Goal: Task Accomplishment & Management: Use online tool/utility

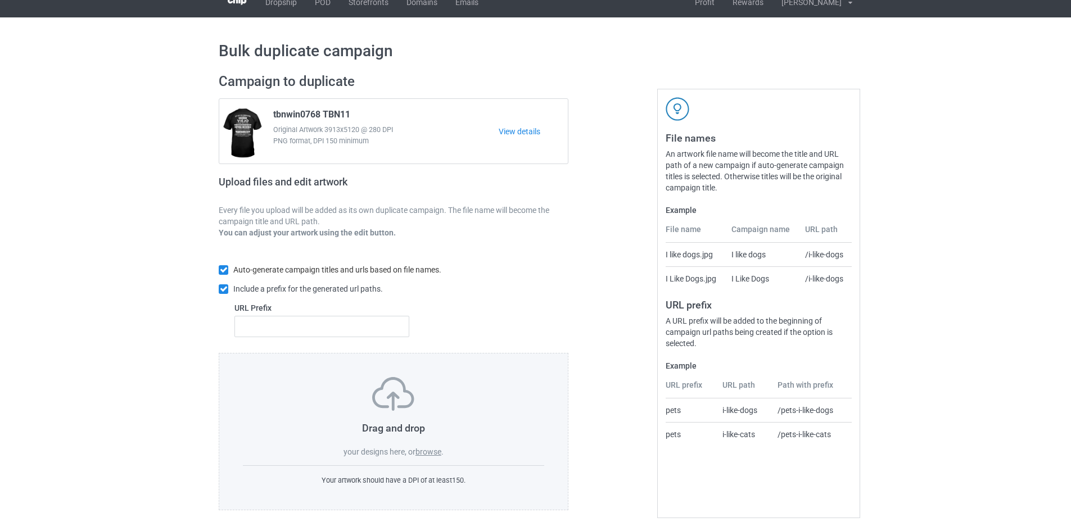
scroll to position [17, 0]
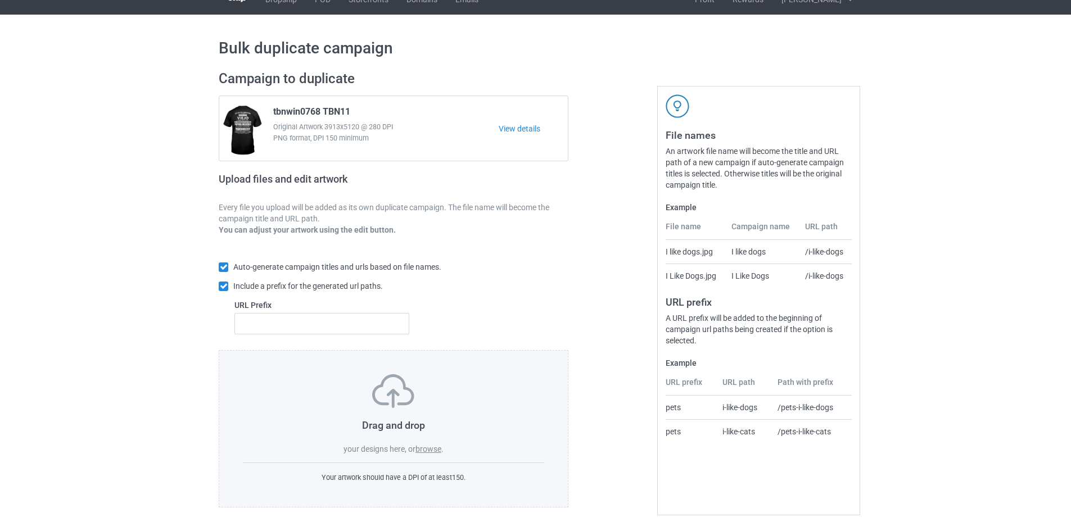
click at [425, 441] on div "Drag and drop your designs here, or browse ." at bounding box center [393, 414] width 301 height 80
click at [425, 446] on label "browse" at bounding box center [428, 449] width 26 height 9
click at [0, 0] on input "browse" at bounding box center [0, 0] width 0 height 0
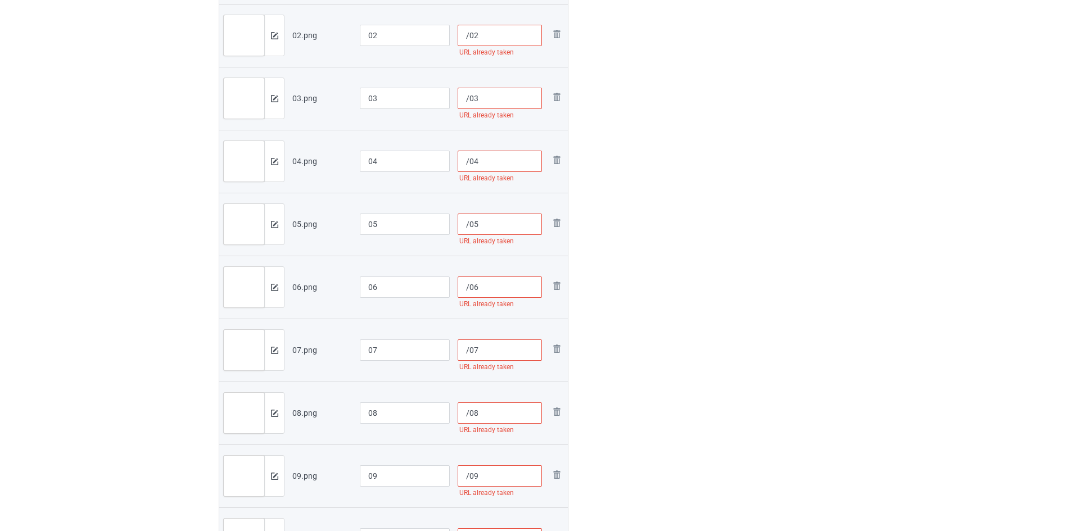
scroll to position [129, 0]
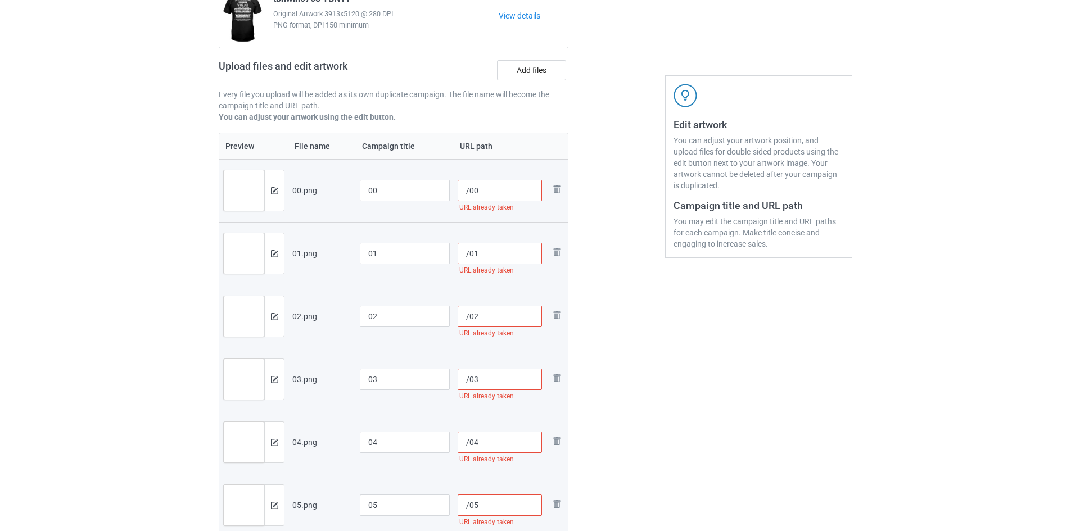
click at [467, 192] on input "/00" at bounding box center [499, 190] width 85 height 21
type input "/hh00"
click at [469, 253] on input "/01" at bounding box center [499, 253] width 85 height 21
type input "/hh01"
click at [469, 315] on input "/02" at bounding box center [499, 316] width 85 height 21
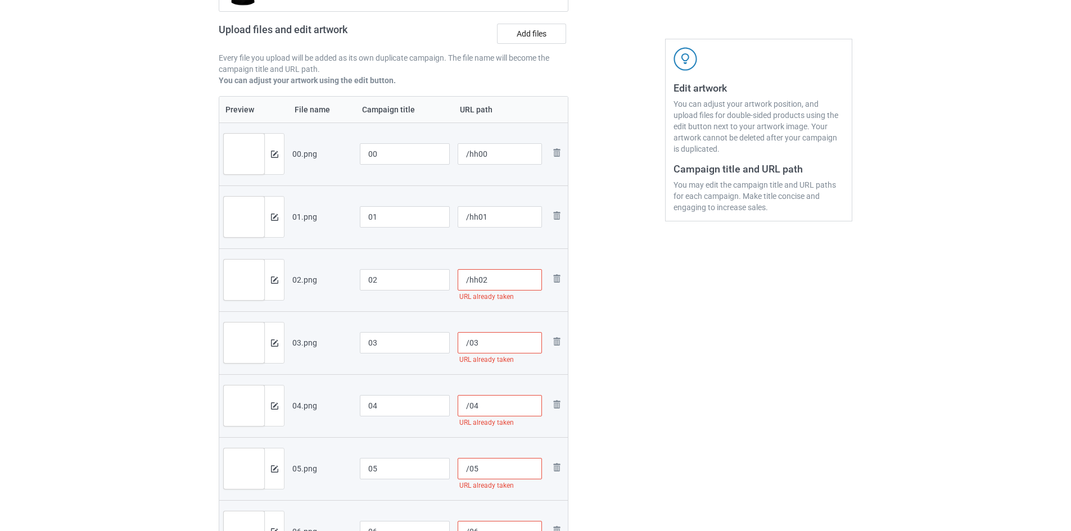
scroll to position [185, 0]
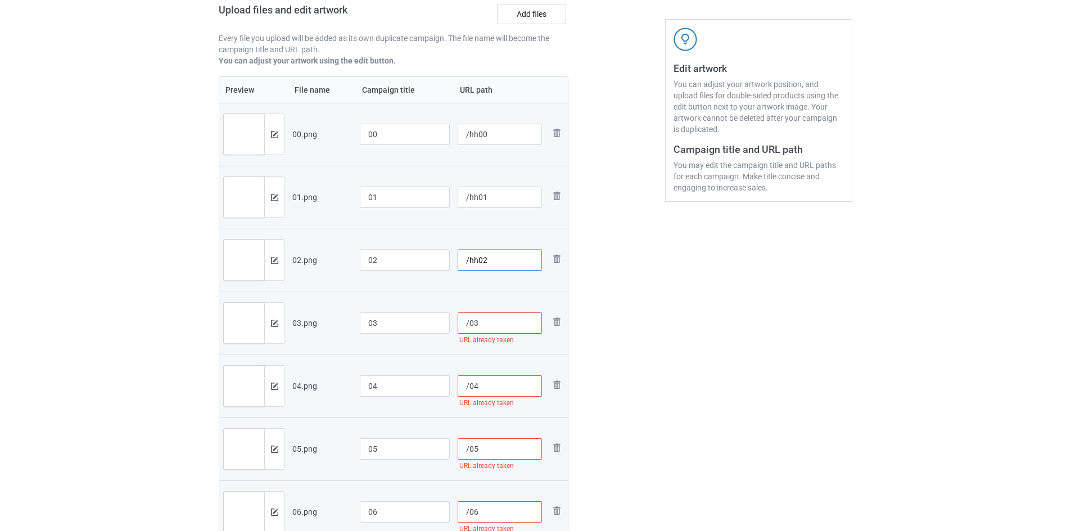
type input "/hh02"
click at [466, 325] on input "/03" at bounding box center [499, 322] width 85 height 21
click at [468, 327] on input "/03" at bounding box center [499, 322] width 85 height 21
type input "/hh03"
click at [469, 387] on input "/04" at bounding box center [499, 385] width 85 height 21
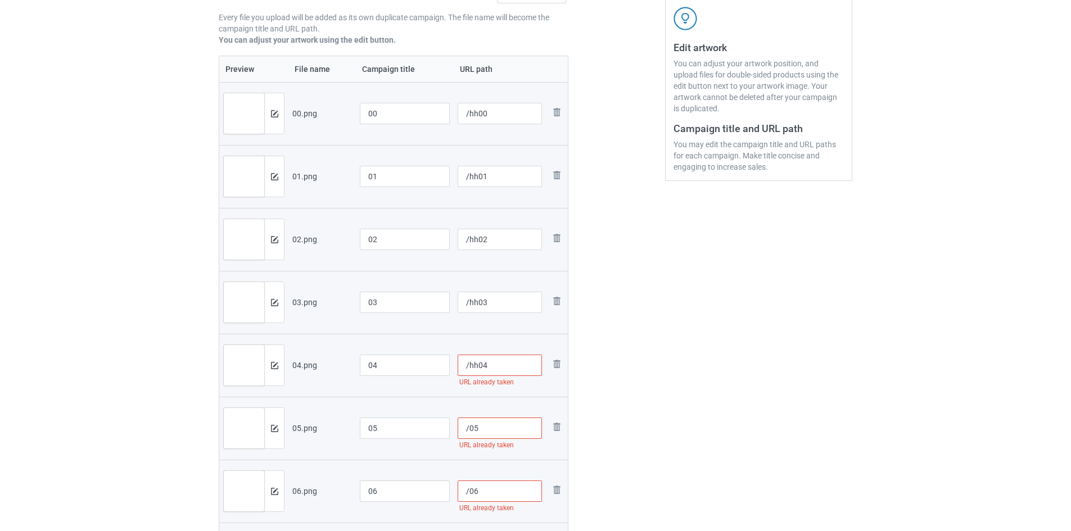
scroll to position [242, 0]
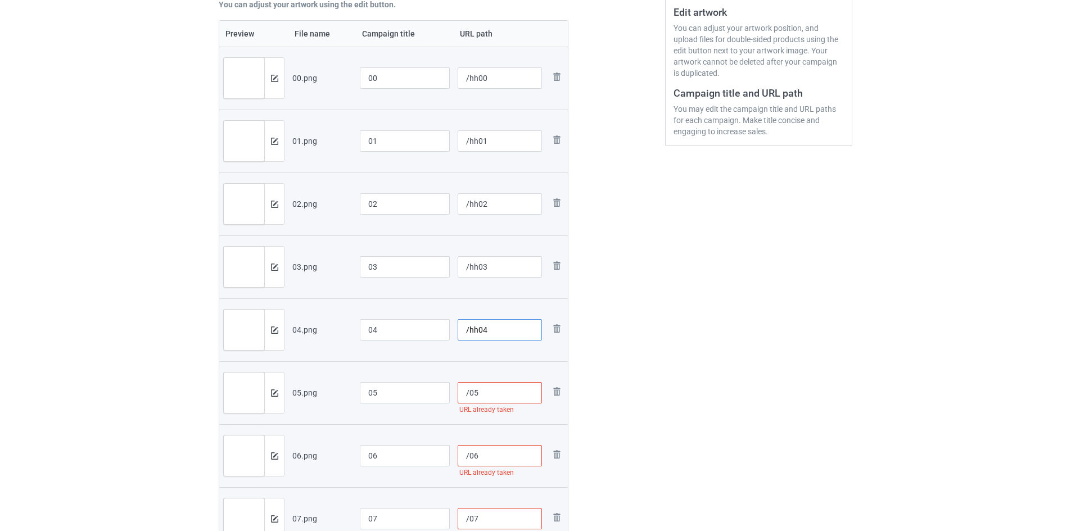
type input "/hh04"
click at [468, 394] on input "/05" at bounding box center [499, 392] width 85 height 21
type input "/hh05"
click at [469, 454] on input "/06" at bounding box center [499, 455] width 85 height 21
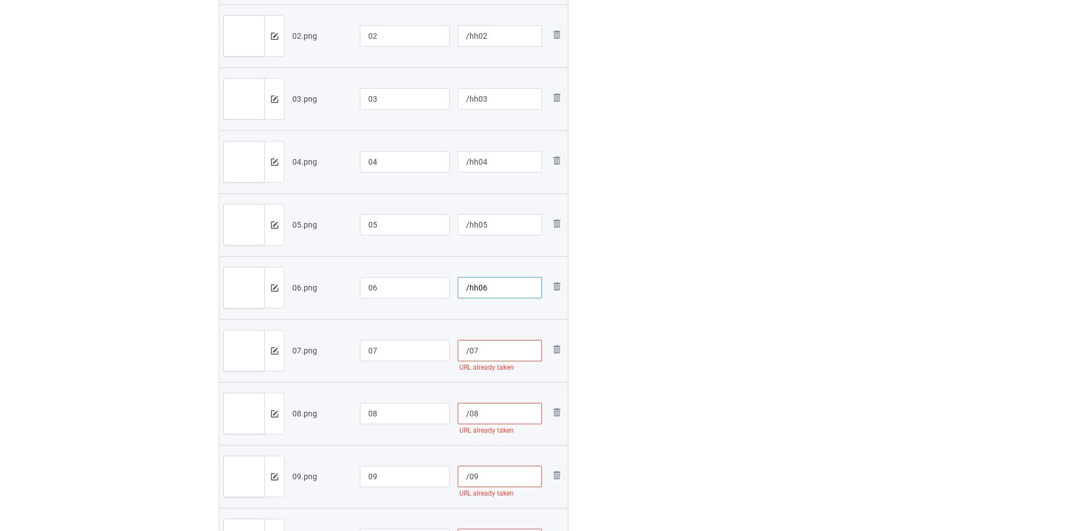
scroll to position [410, 0]
type input "/hh06"
click at [470, 346] on input "/07" at bounding box center [499, 349] width 85 height 21
type input "/hh07"
click at [468, 413] on input "/08" at bounding box center [499, 412] width 85 height 21
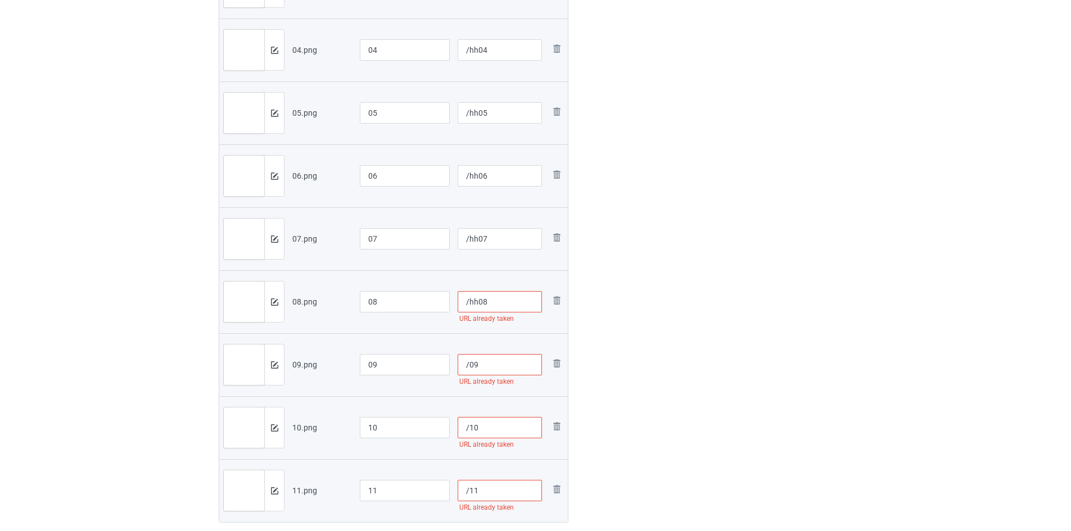
scroll to position [523, 0]
type input "/hh08"
click at [469, 359] on input "/09" at bounding box center [499, 363] width 85 height 21
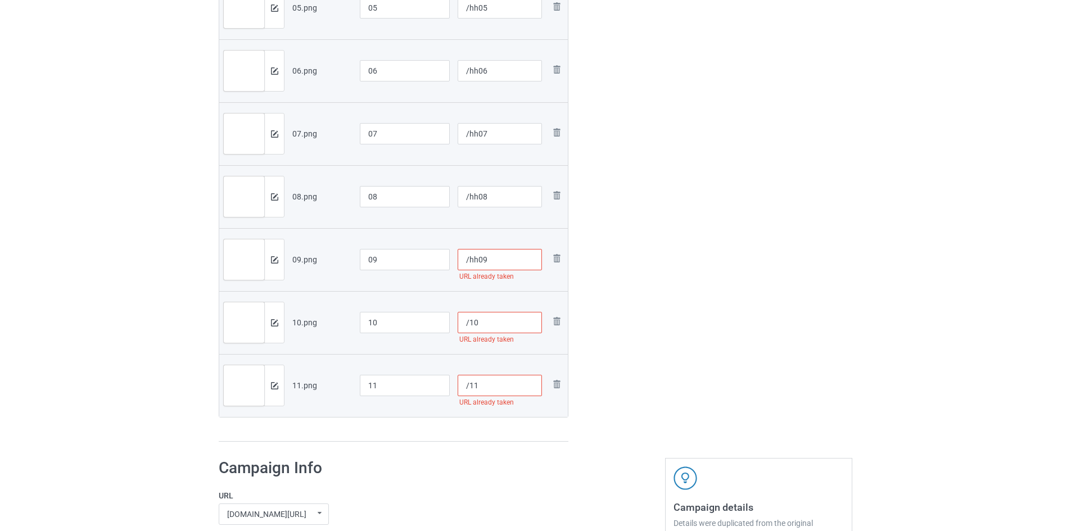
scroll to position [635, 0]
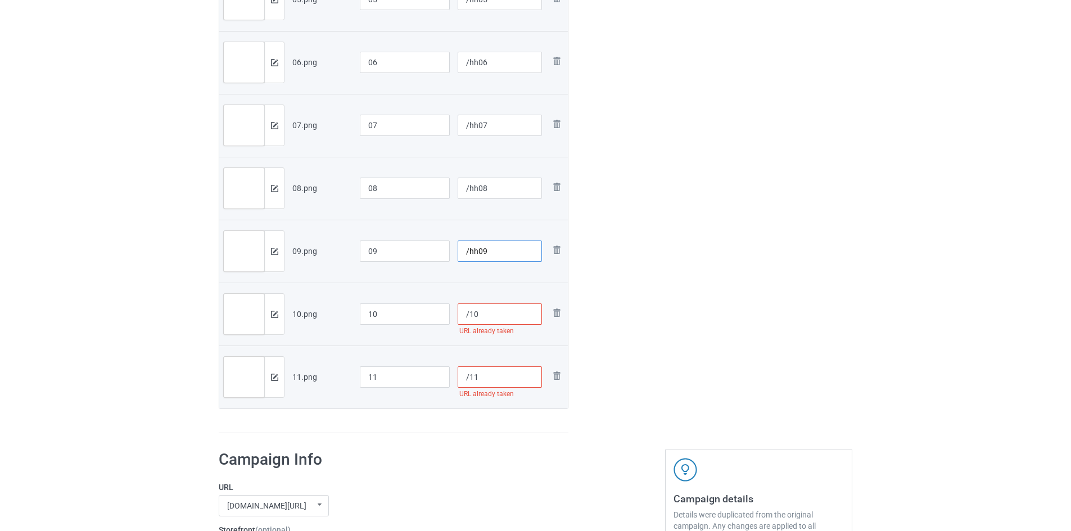
type input "/hh09"
click at [469, 318] on input "/10" at bounding box center [499, 313] width 85 height 21
type input "/hh10"
click at [469, 379] on input "/11" at bounding box center [499, 376] width 85 height 21
type input "/hh11"
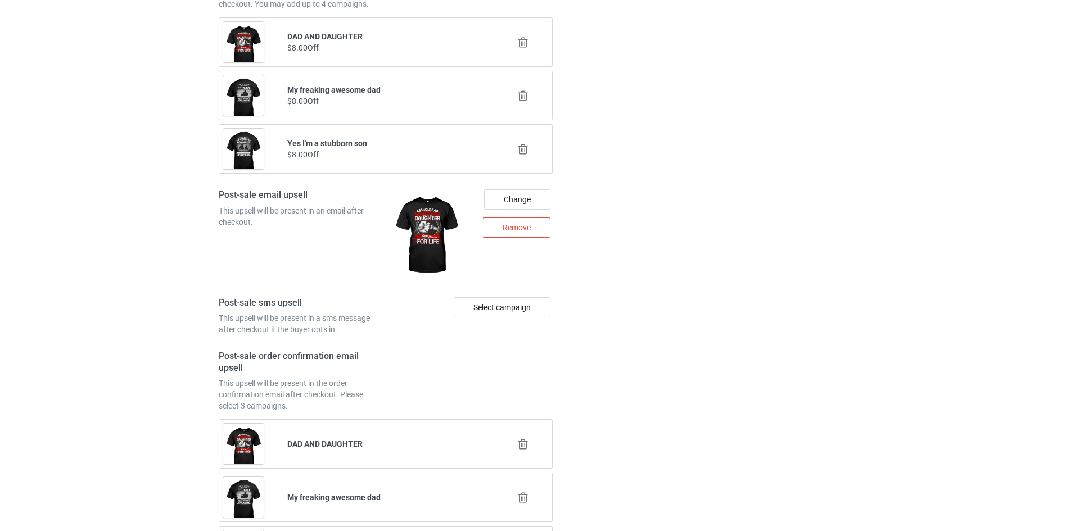
scroll to position [2140, 0]
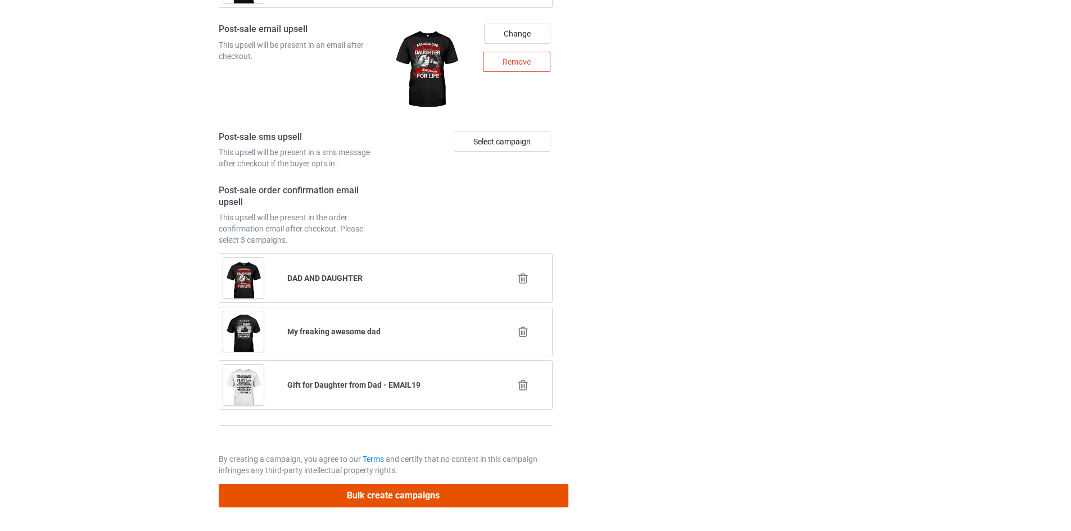
click at [397, 493] on button "Bulk create campaigns" at bounding box center [394, 495] width 350 height 23
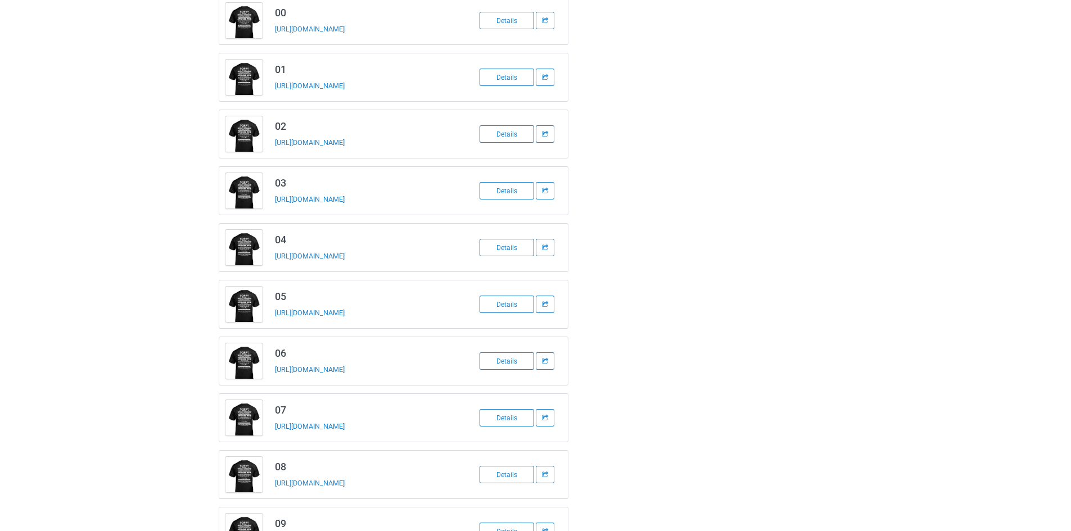
scroll to position [0, 0]
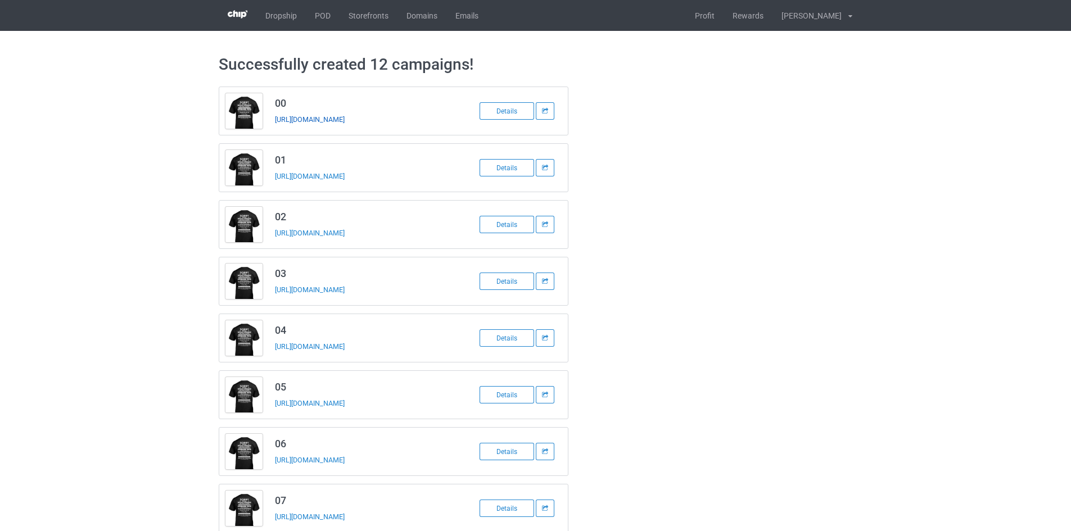
click at [319, 118] on link "[URL][DOMAIN_NAME]" at bounding box center [310, 119] width 70 height 8
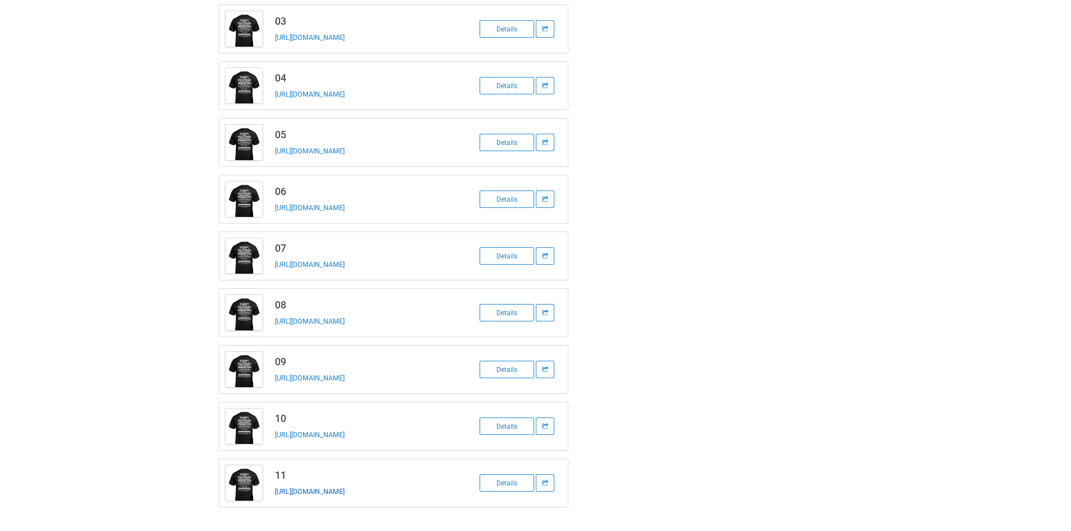
click at [336, 491] on link "[URL][DOMAIN_NAME]" at bounding box center [310, 491] width 70 height 8
